Goal: Information Seeking & Learning: Learn about a topic

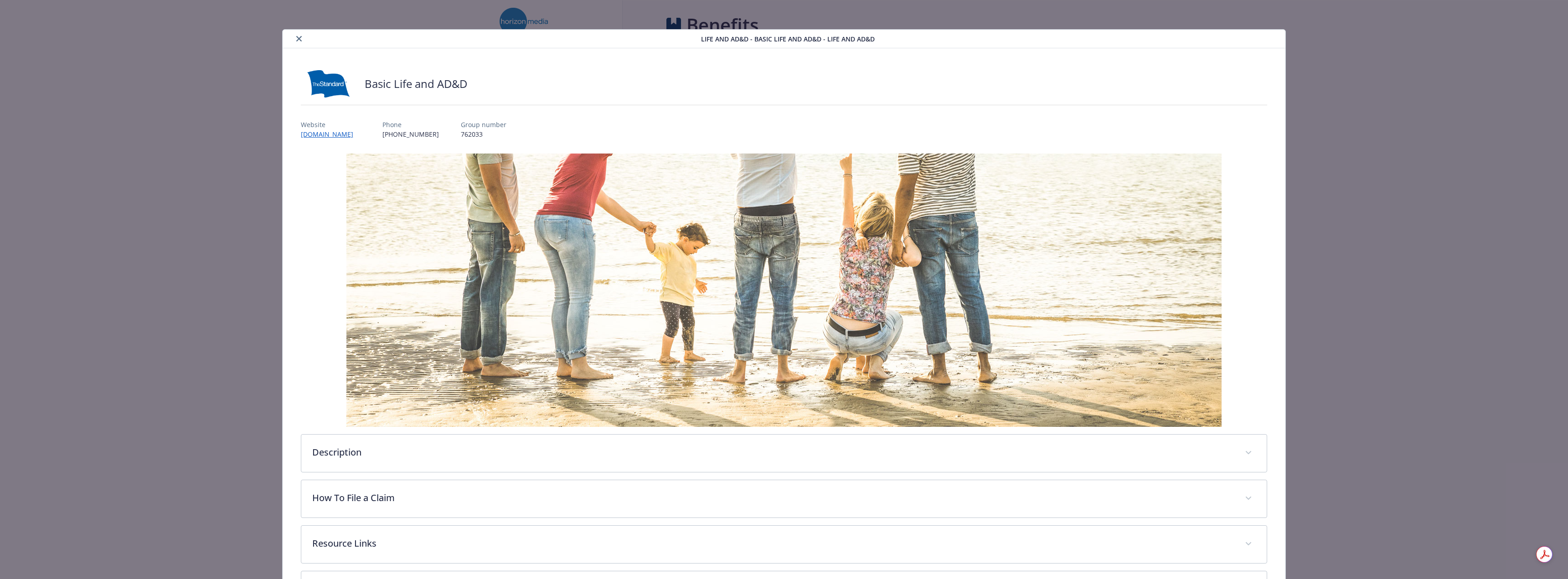
scroll to position [456, 0]
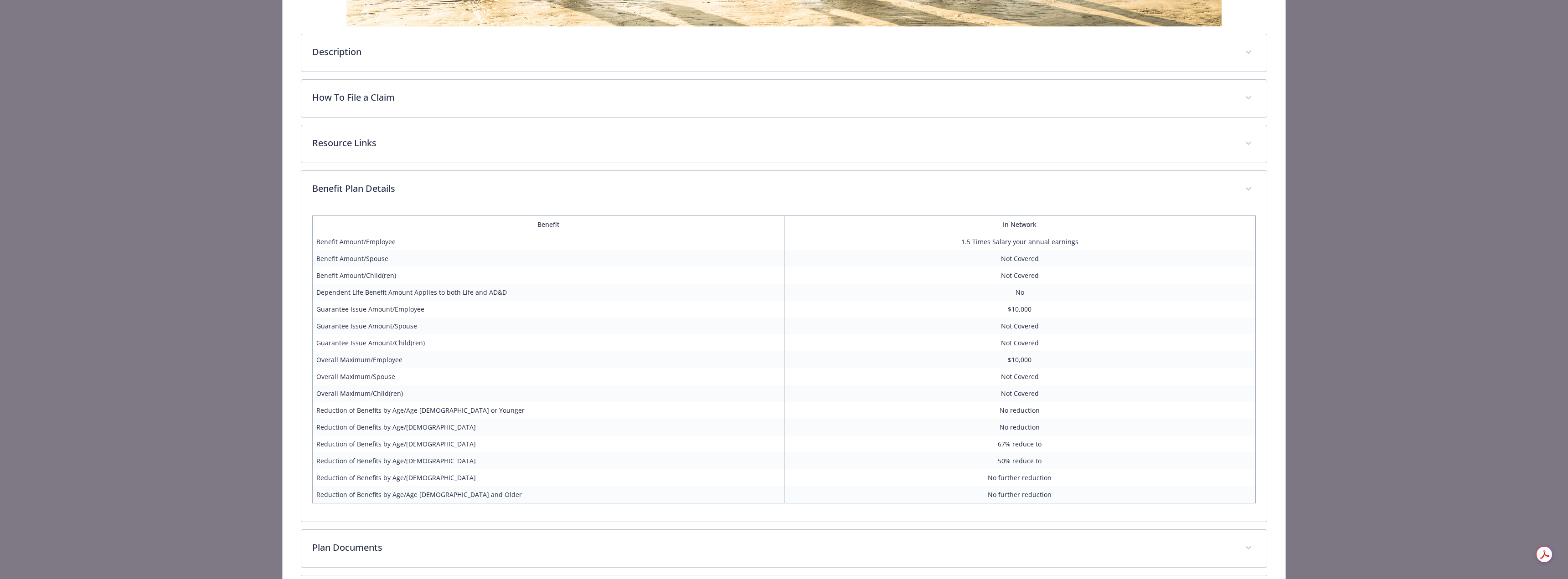
click at [635, 196] on div "Benefit Plan Details" at bounding box center [784, 189] width 965 height 37
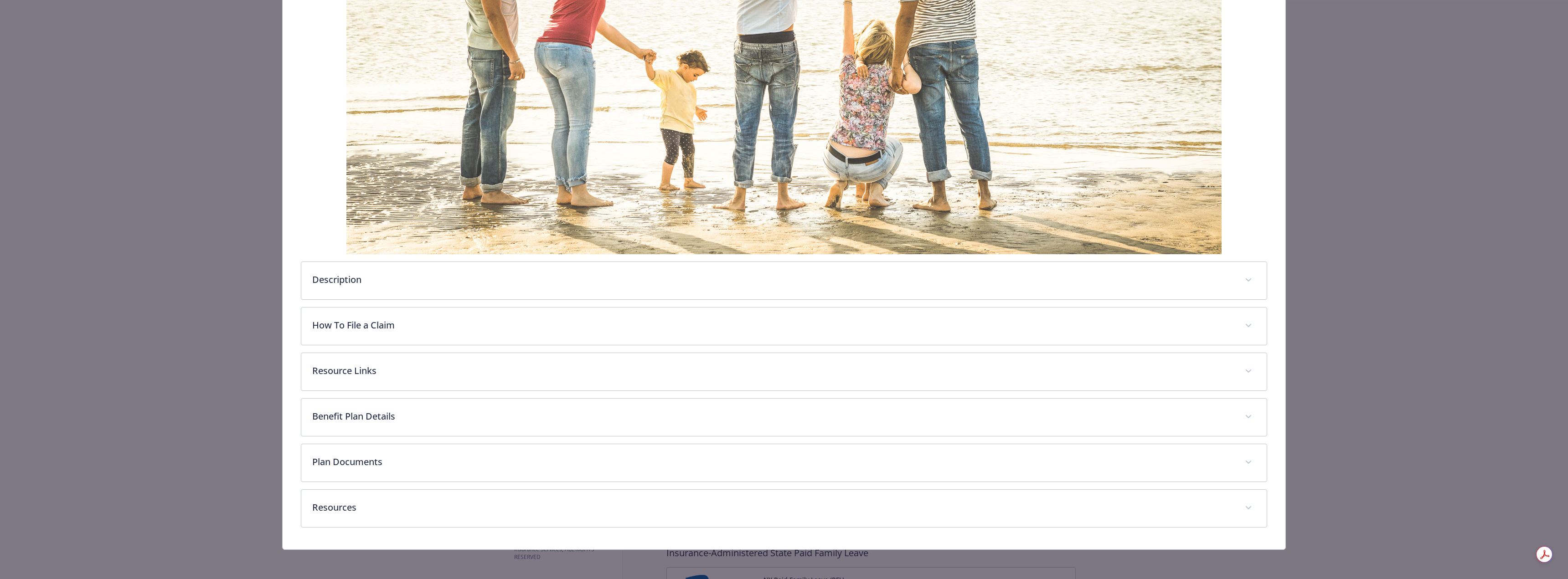
scroll to position [175, 0]
